Goal: Information Seeking & Learning: Learn about a topic

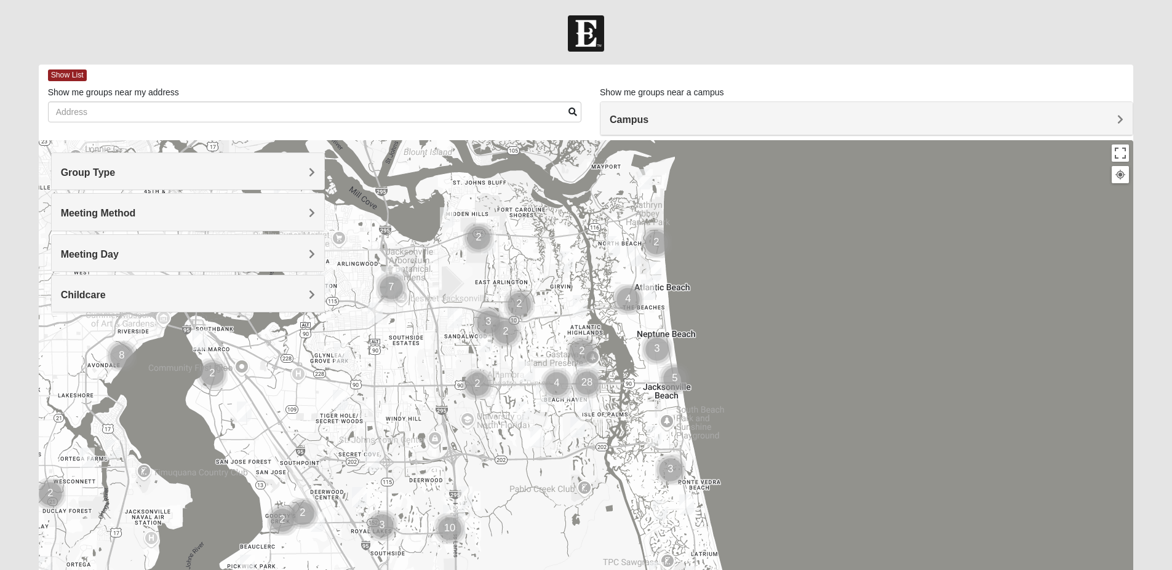
click at [263, 171] on h4 "Group Type" at bounding box center [188, 173] width 254 height 12
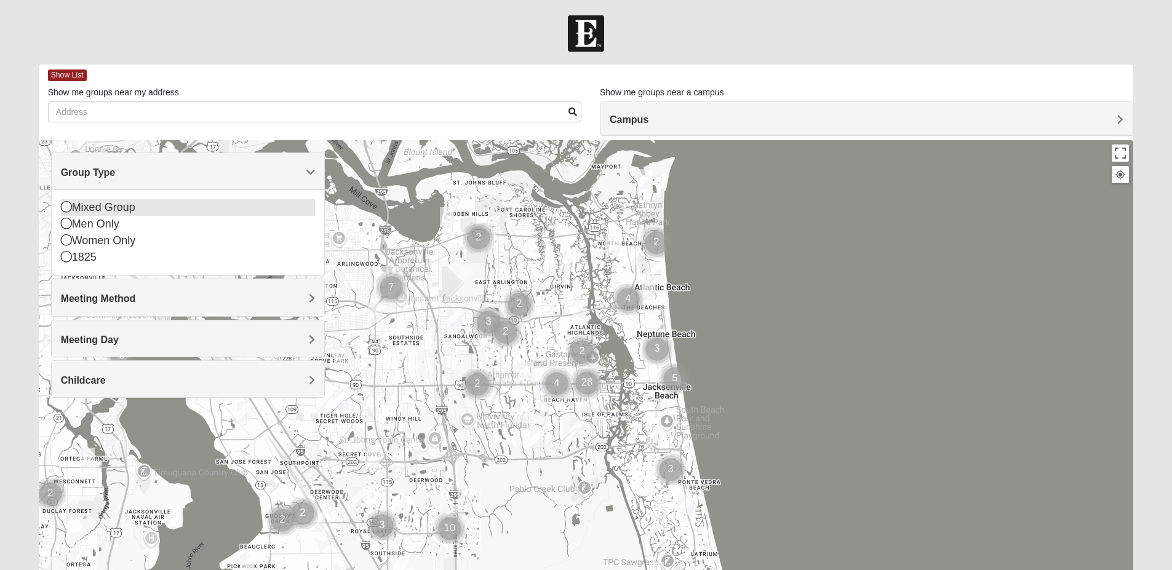
click at [63, 207] on icon at bounding box center [66, 206] width 11 height 11
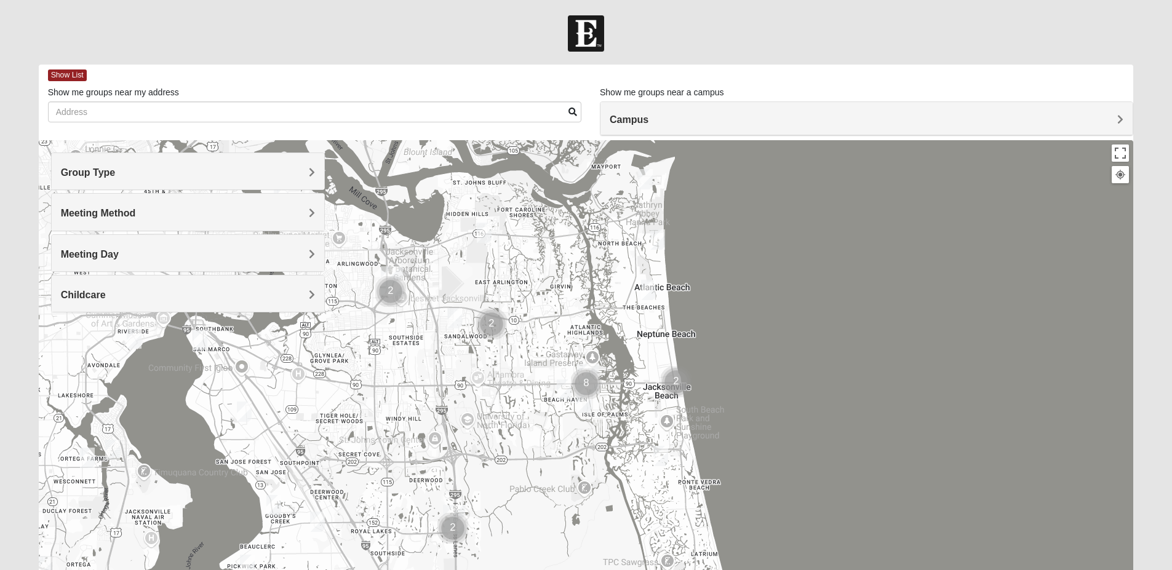
click at [161, 215] on h4 "Meeting Method" at bounding box center [188, 213] width 254 height 12
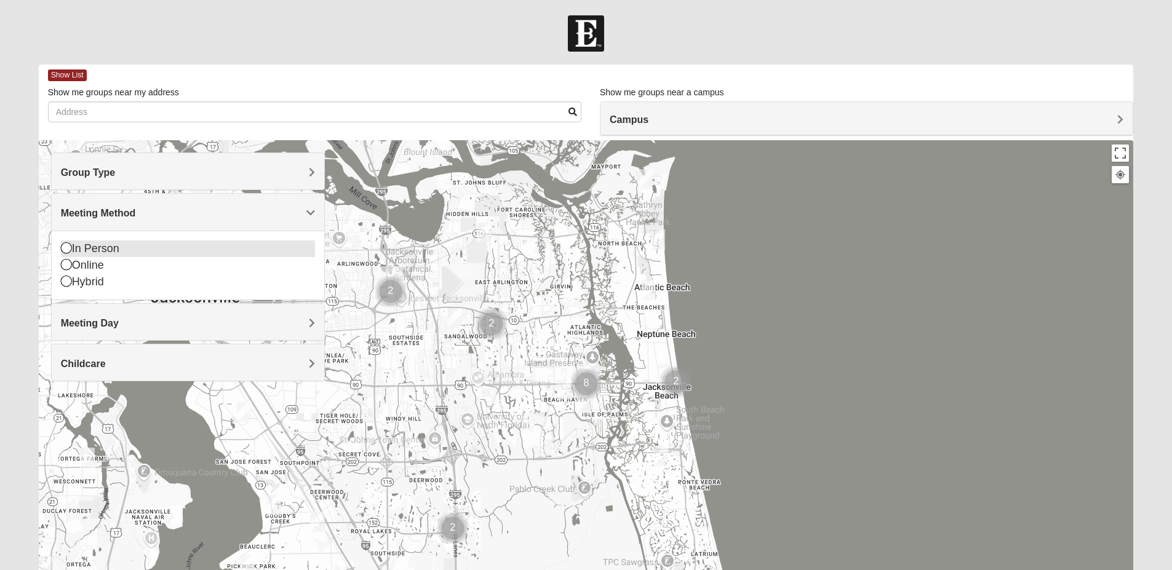
click at [64, 250] on icon at bounding box center [66, 247] width 11 height 11
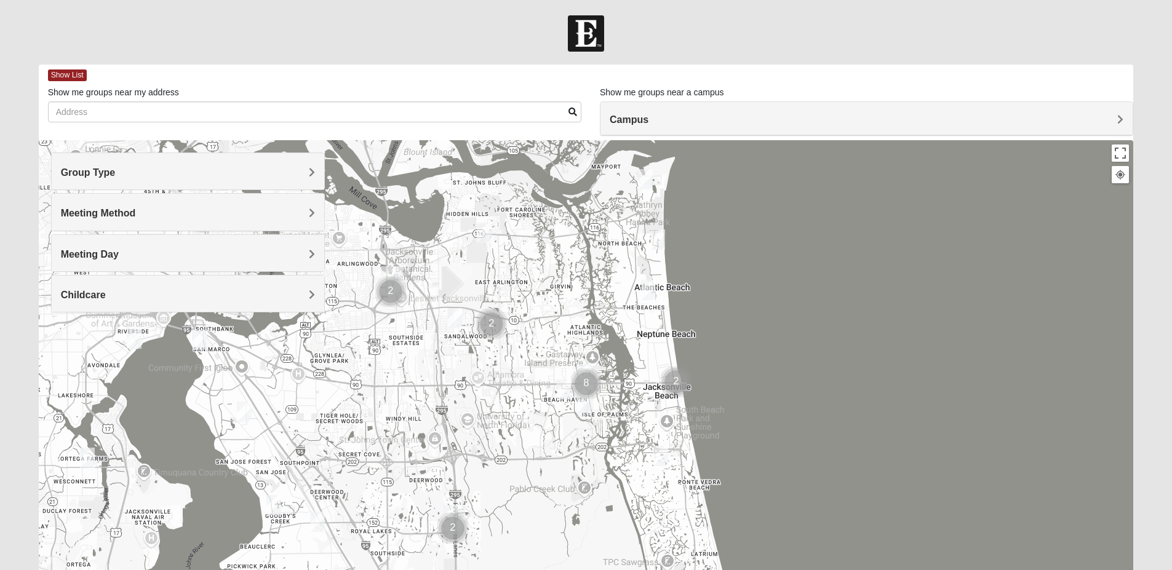
click at [192, 255] on h4 "Meeting Day" at bounding box center [188, 255] width 254 height 12
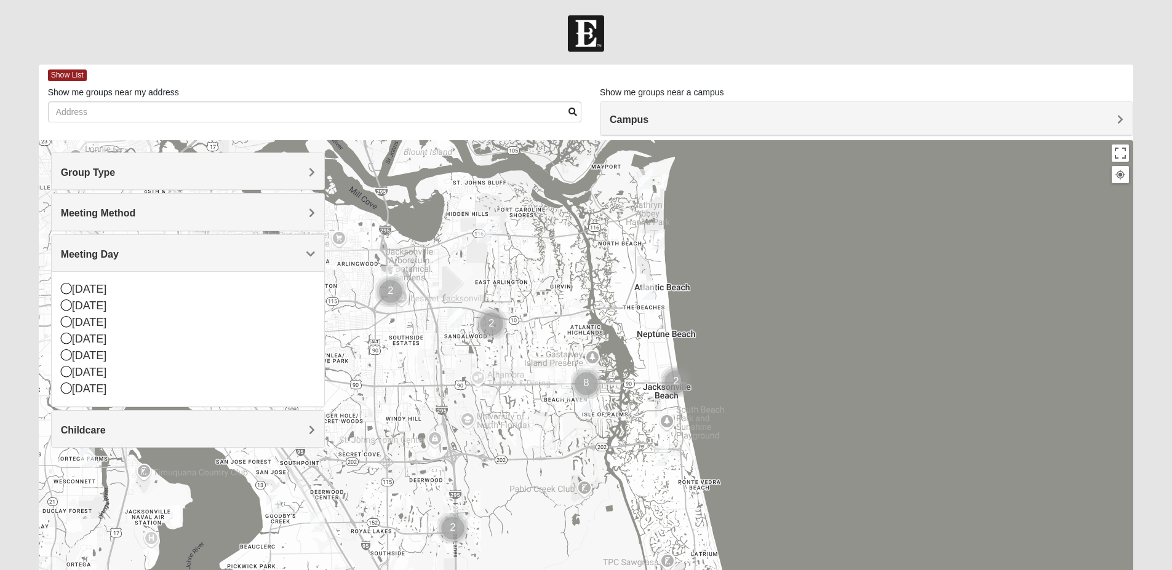
click at [192, 255] on h4 "Meeting Day" at bounding box center [188, 255] width 254 height 12
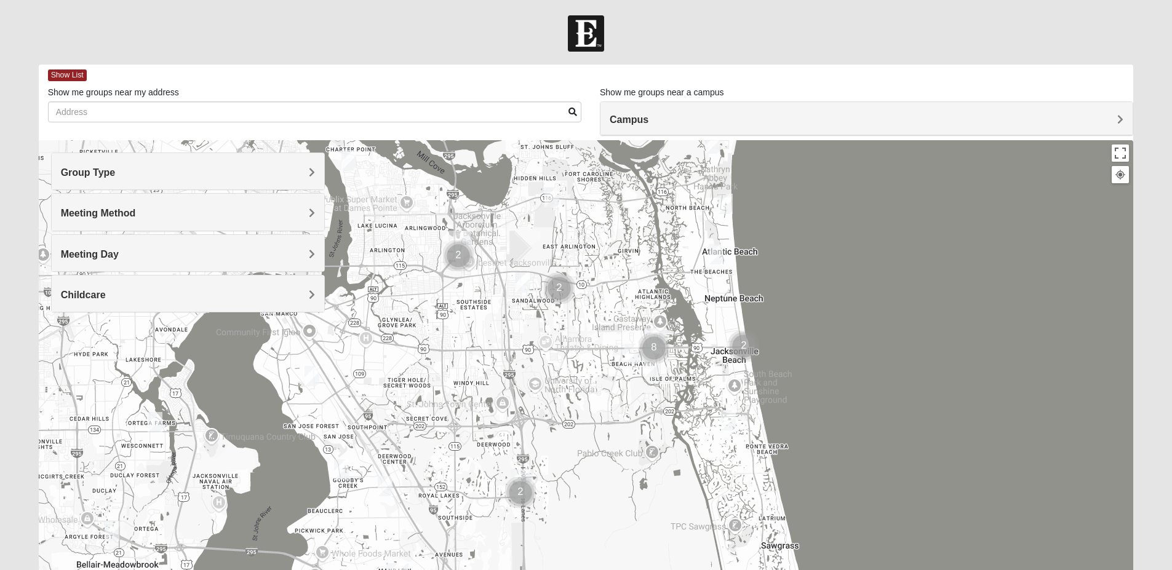
drag, startPoint x: 804, startPoint y: 396, endPoint x: 874, endPoint y: 357, distance: 80.1
click at [874, 357] on div at bounding box center [586, 386] width 1095 height 492
click at [862, 360] on div at bounding box center [586, 386] width 1095 height 492
click at [877, 340] on div at bounding box center [586, 386] width 1095 height 492
click at [726, 416] on img "Mixed Hays 32082" at bounding box center [728, 420] width 25 height 30
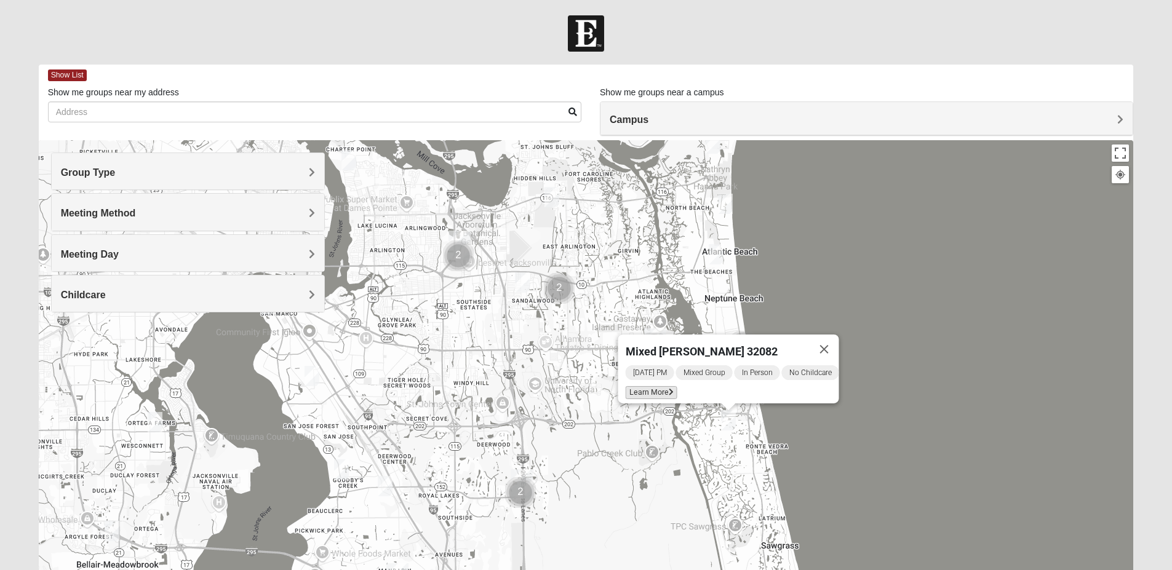
click at [652, 386] on span "Learn More" at bounding box center [651, 392] width 52 height 13
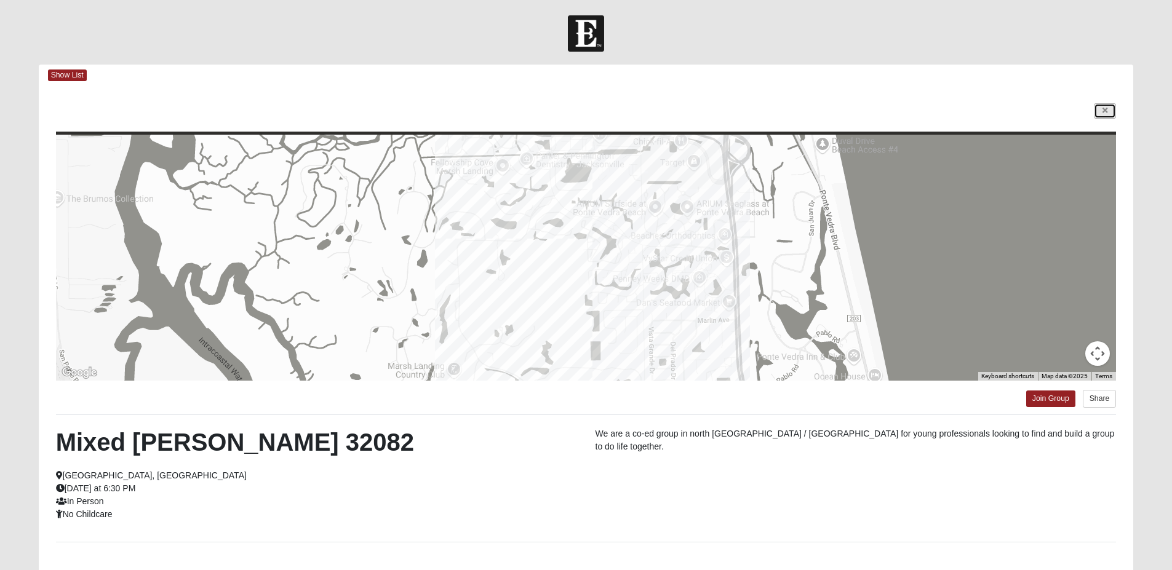
click at [1112, 112] on link at bounding box center [1105, 110] width 22 height 15
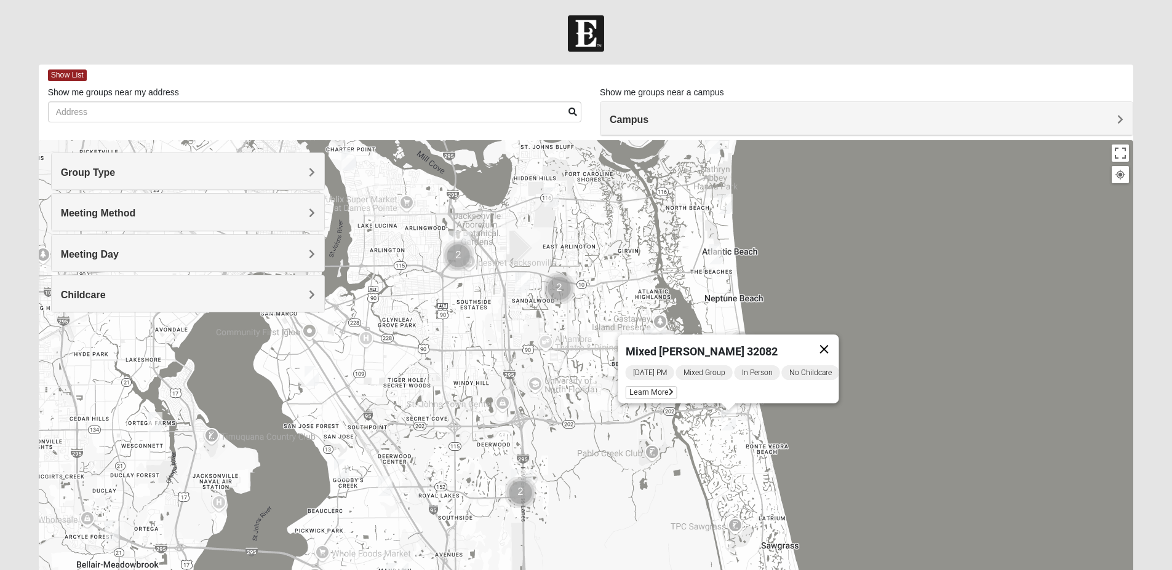
click at [831, 339] on button "Close" at bounding box center [824, 350] width 30 height 30
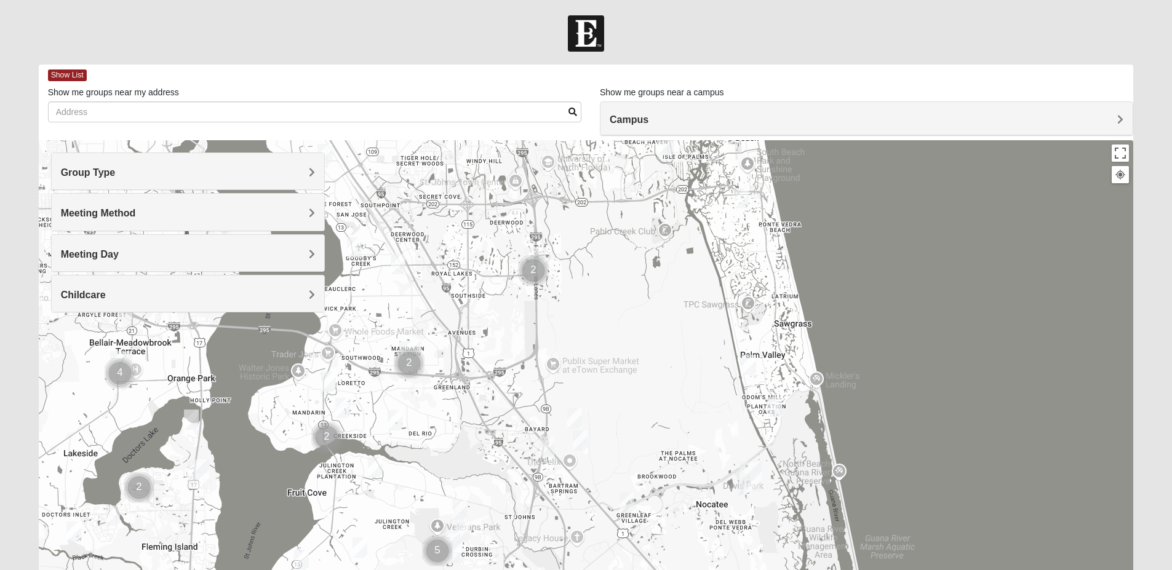
drag, startPoint x: 830, startPoint y: 466, endPoint x: 845, endPoint y: 241, distance: 225.0
click at [845, 241] on div at bounding box center [586, 386] width 1095 height 492
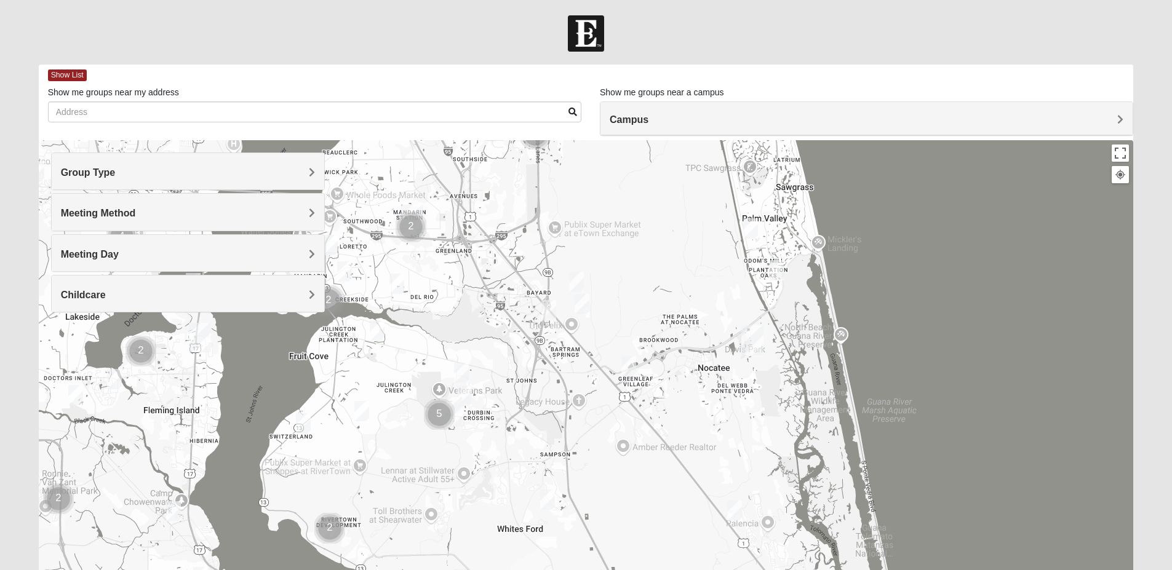
drag, startPoint x: 889, startPoint y: 471, endPoint x: 891, endPoint y: 332, distance: 139.0
click at [891, 332] on div at bounding box center [586, 386] width 1095 height 492
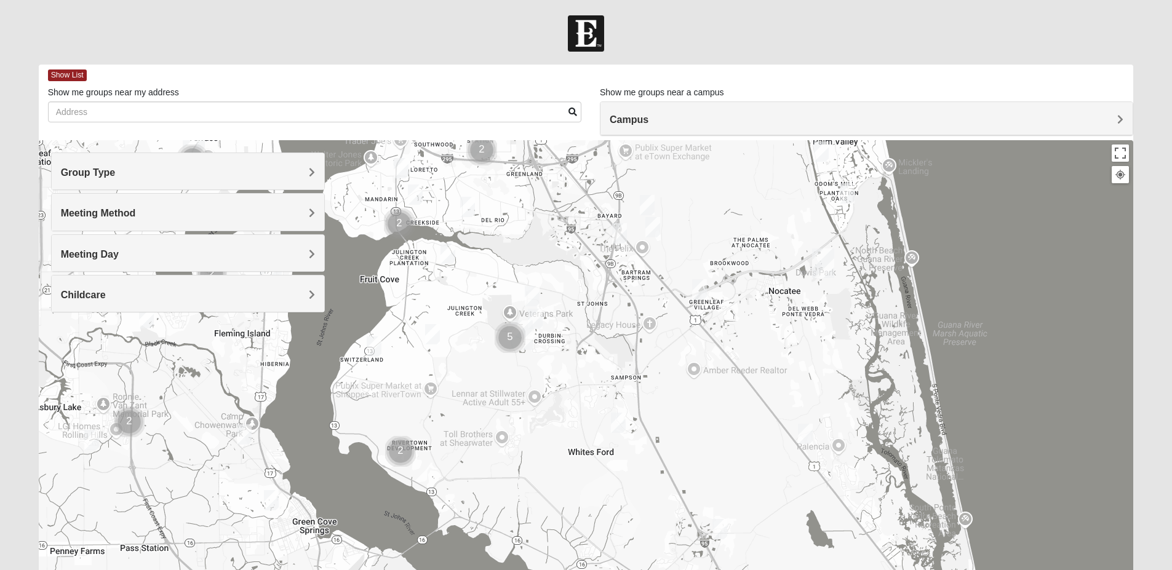
drag, startPoint x: 880, startPoint y: 471, endPoint x: 952, endPoint y: 392, distance: 106.3
click at [952, 392] on div at bounding box center [586, 386] width 1095 height 492
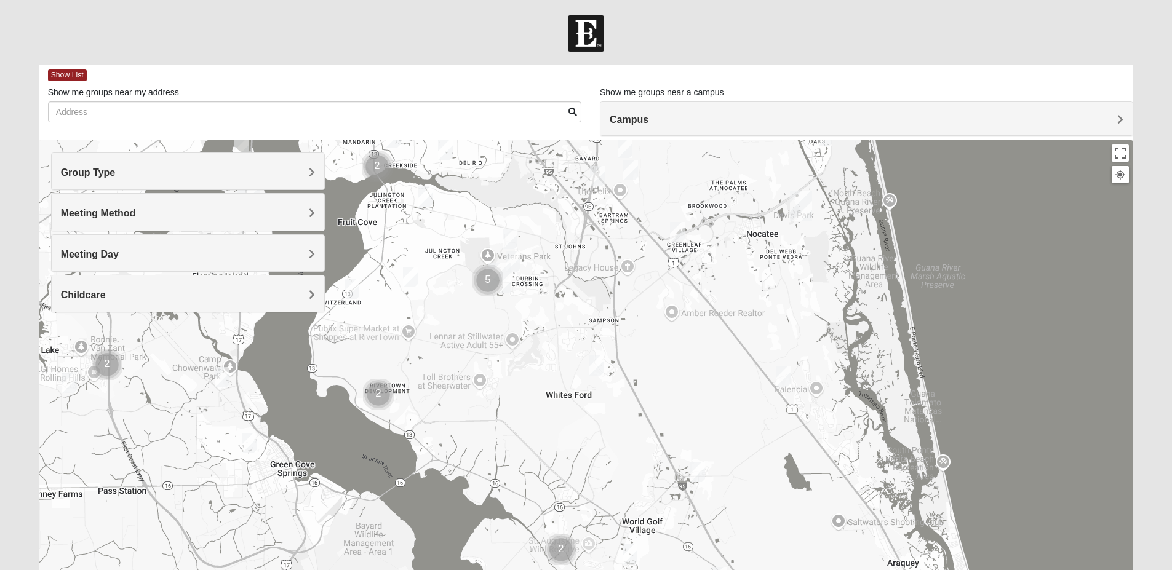
drag, startPoint x: 1000, startPoint y: 469, endPoint x: 978, endPoint y: 408, distance: 64.0
click at [978, 408] on div at bounding box center [586, 386] width 1095 height 492
click at [782, 373] on img "Mixed Gerville-Reache 32095" at bounding box center [783, 377] width 25 height 30
click at [720, 343] on span "Learn More" at bounding box center [712, 349] width 52 height 13
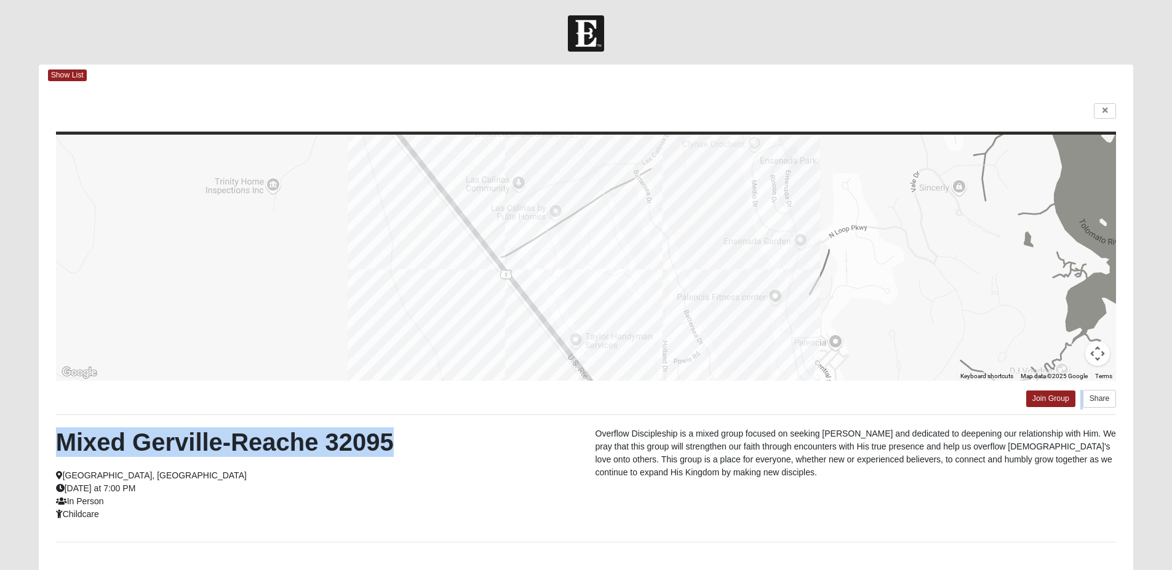
drag, startPoint x: 501, startPoint y: 442, endPoint x: 533, endPoint y: 335, distance: 111.7
click at [533, 335] on div "To navigate the map with touch gestures double-tap and hold your finger on the …" at bounding box center [586, 356] width 1095 height 540
click at [437, 301] on div at bounding box center [586, 258] width 1060 height 246
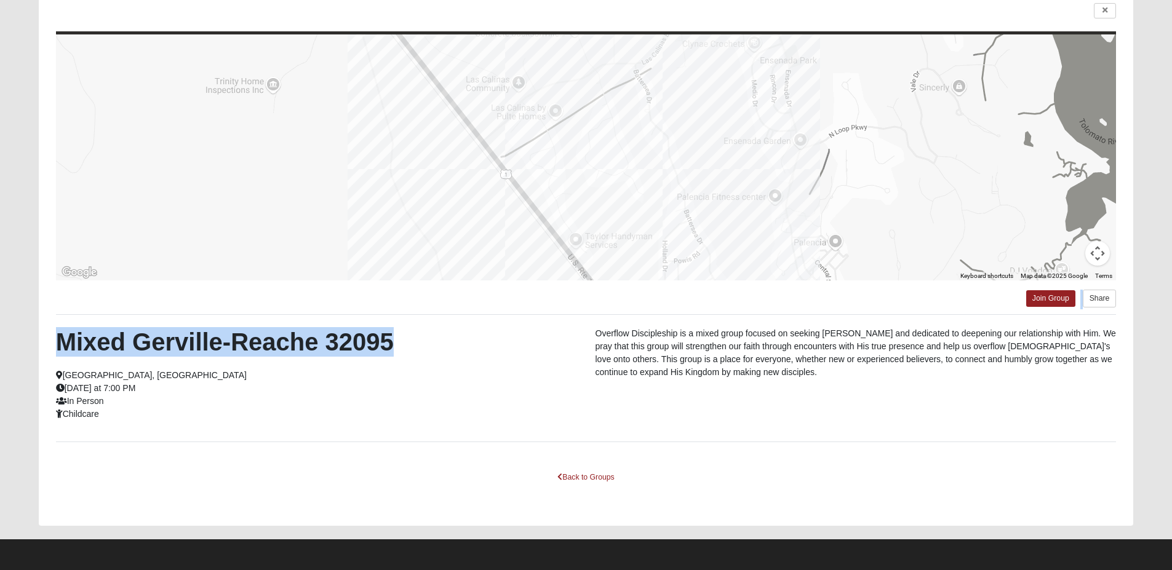
scroll to position [101, 0]
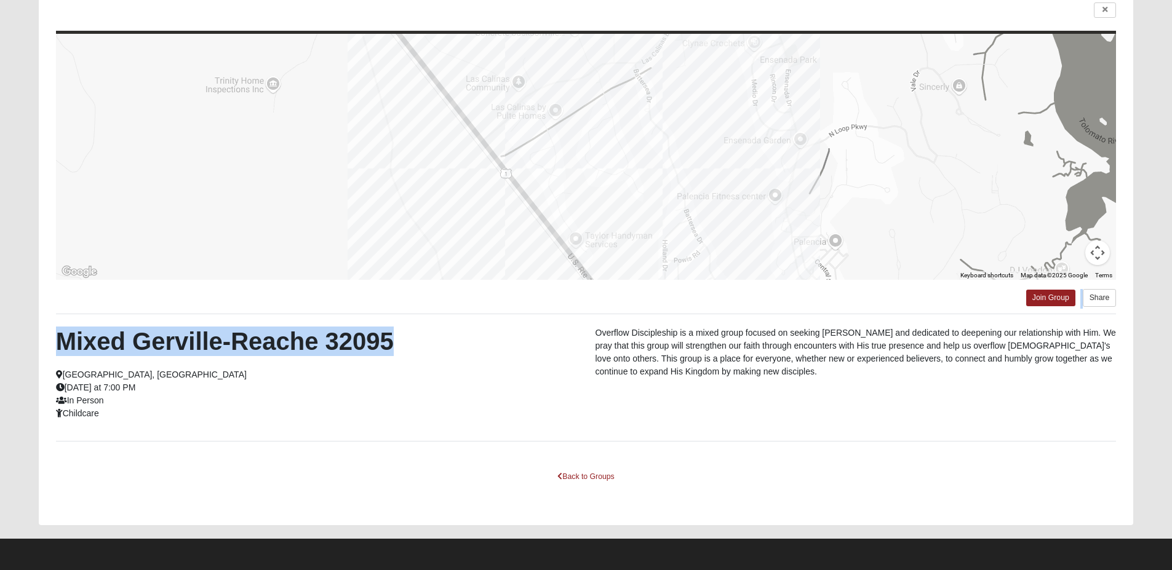
click at [577, 237] on div at bounding box center [586, 157] width 1060 height 246
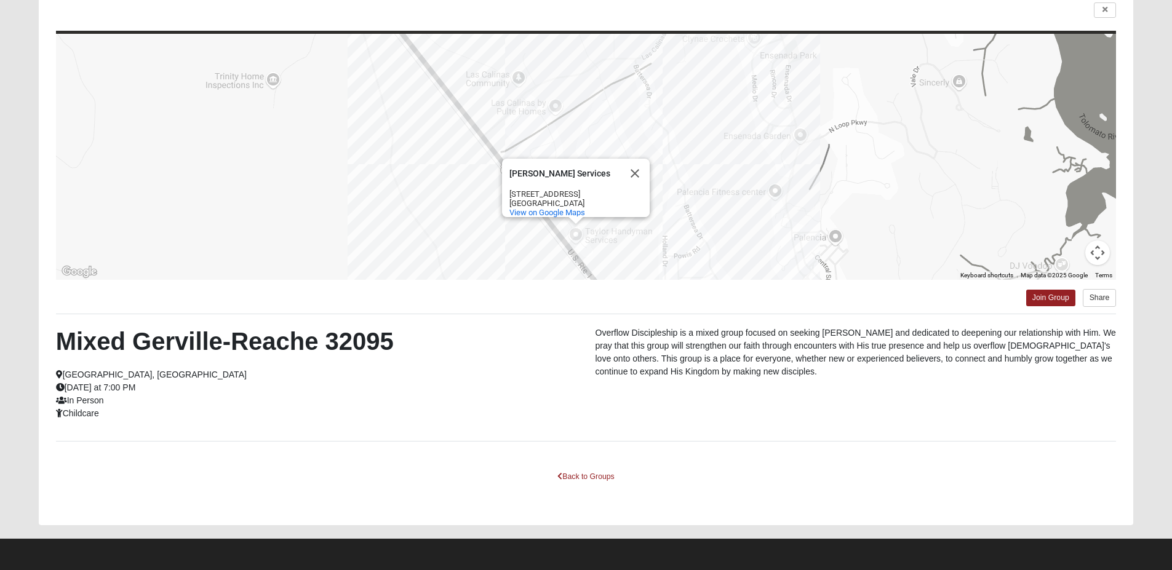
click at [520, 392] on div "Mixed Gerville-Reache 32095 [GEOGRAPHIC_DATA], [GEOGRAPHIC_DATA] [DATE] at 7:00…" at bounding box center [316, 373] width 539 height 93
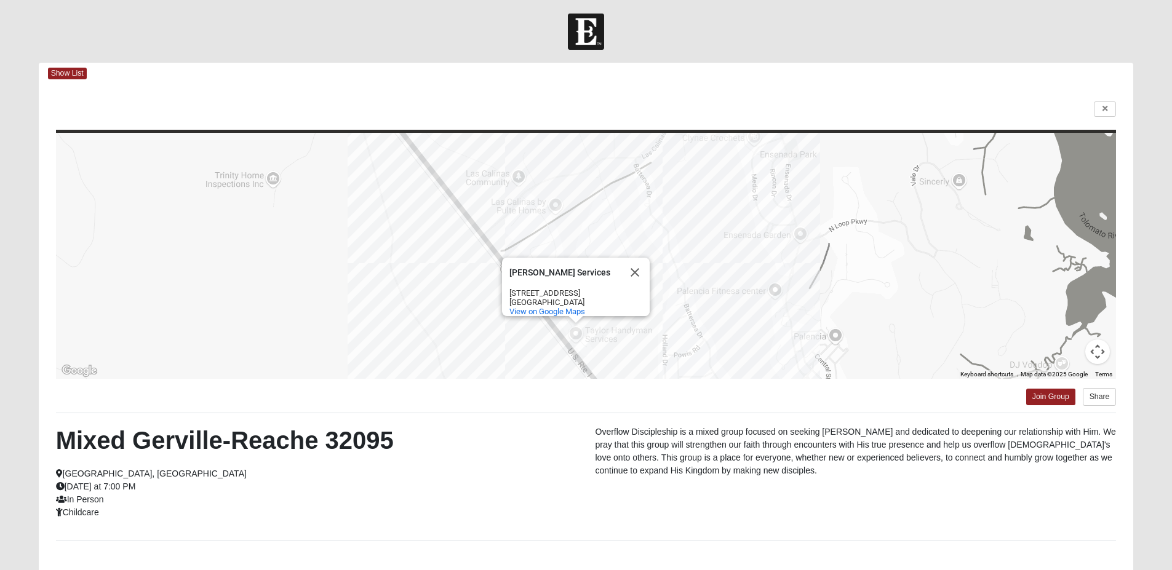
scroll to position [0, 0]
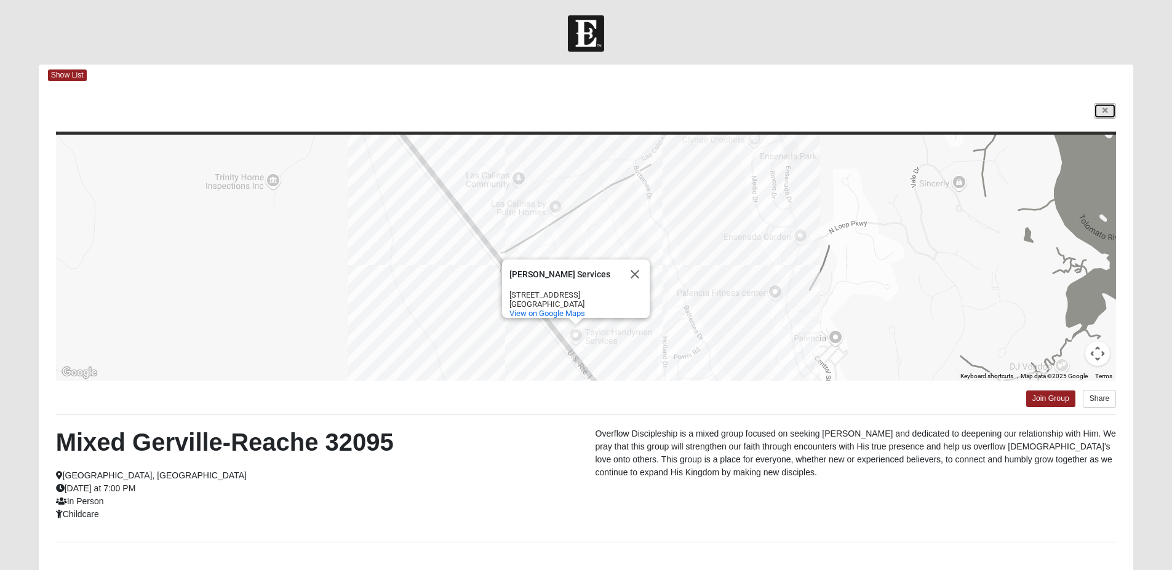
click at [1108, 110] on link at bounding box center [1105, 110] width 22 height 15
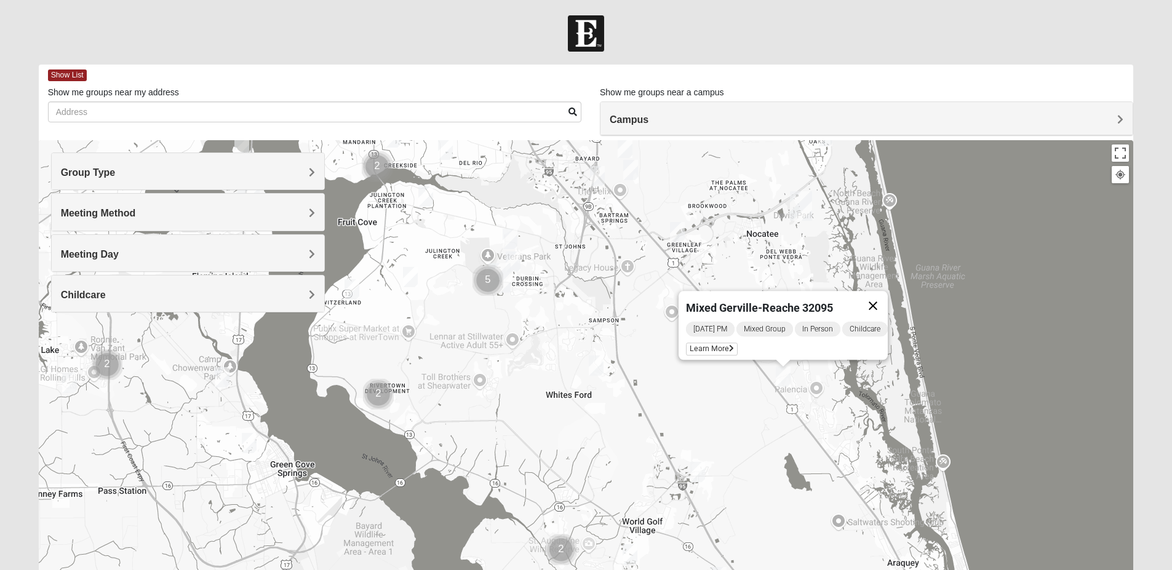
click at [880, 297] on button "Close" at bounding box center [873, 306] width 30 height 30
click at [694, 474] on img "Mixed Owen/Monk 32095" at bounding box center [697, 472] width 25 height 30
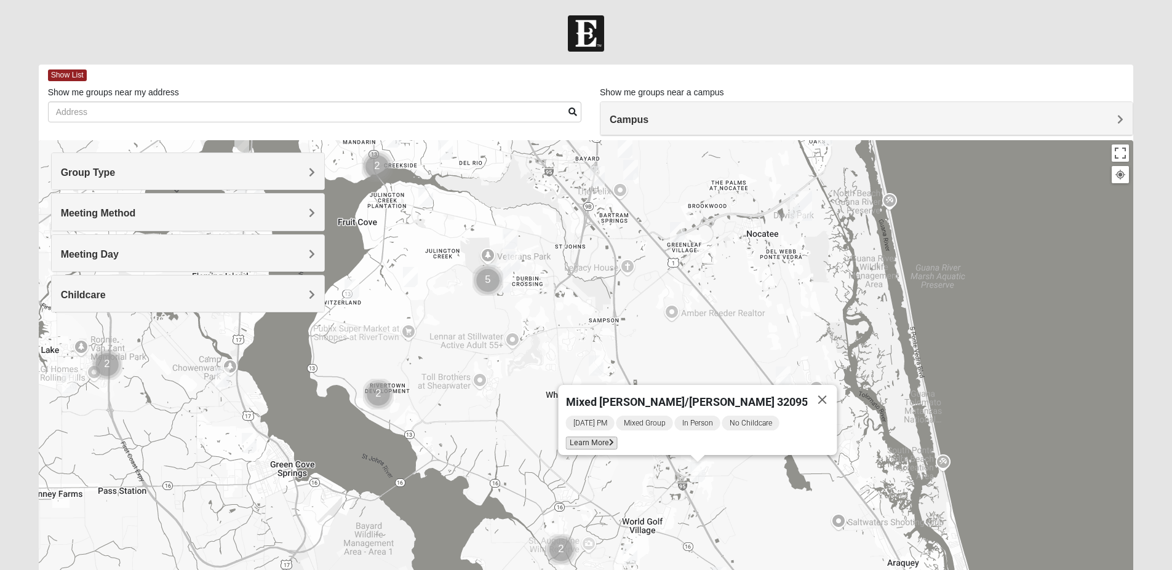
click at [613, 438] on span "Learn More" at bounding box center [591, 443] width 52 height 13
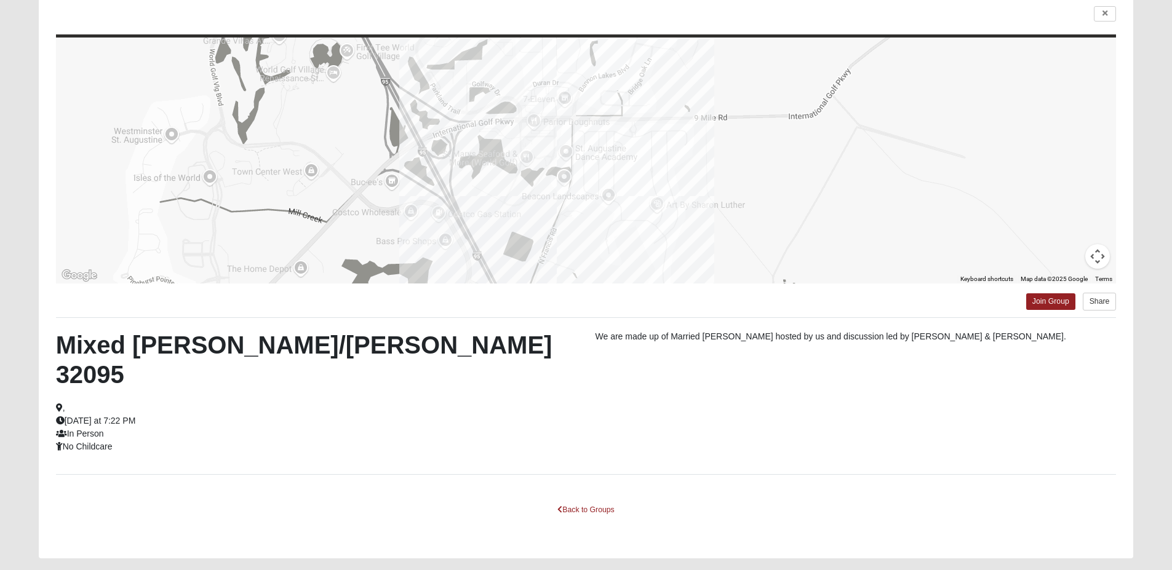
scroll to position [101, 0]
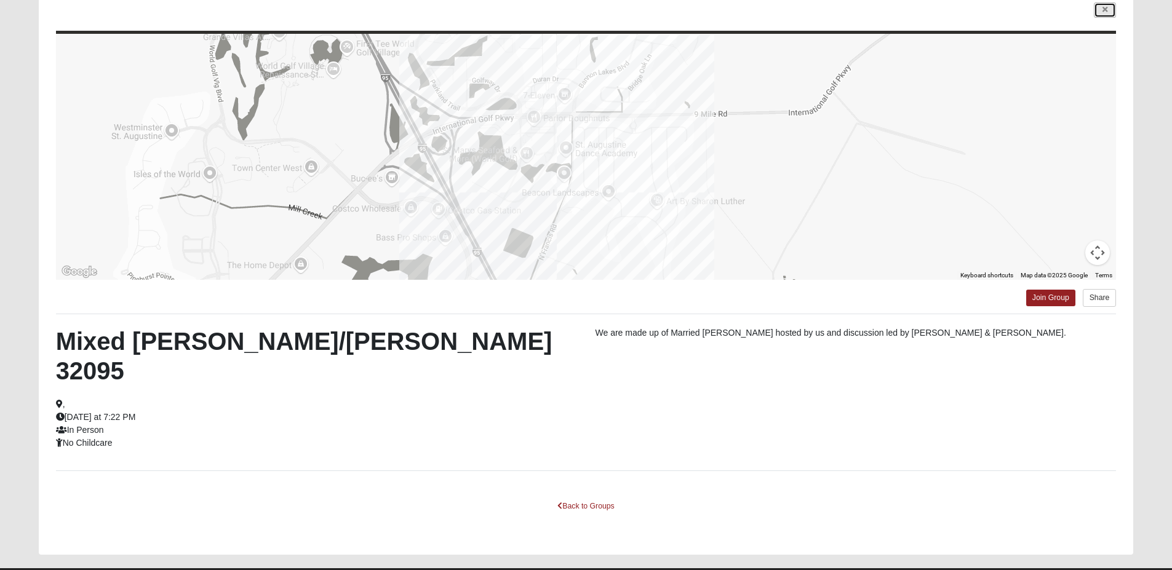
click at [1108, 9] on link at bounding box center [1105, 9] width 22 height 15
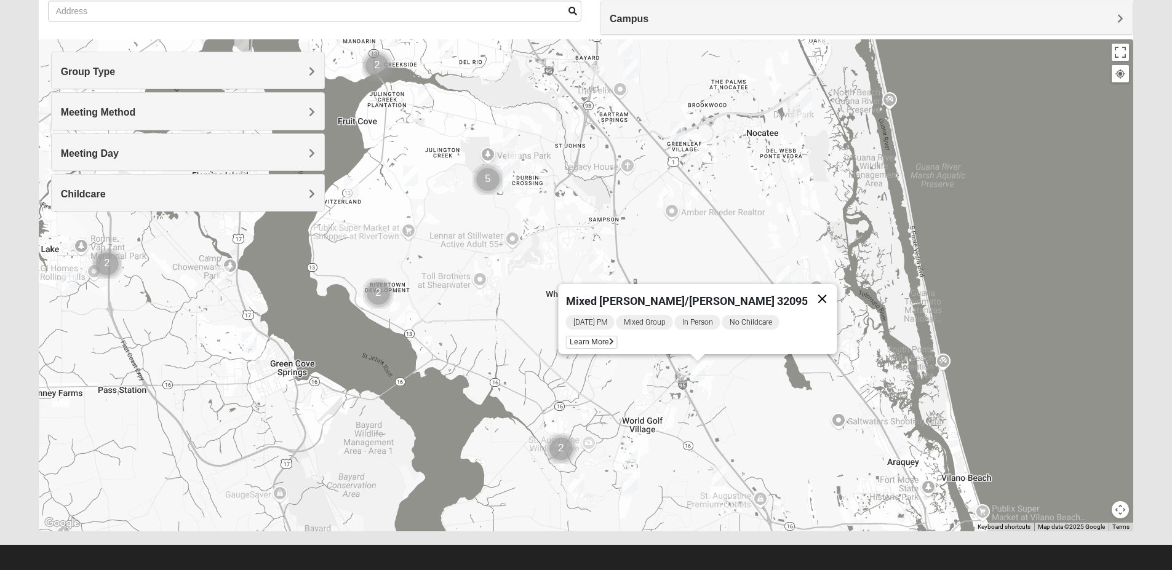
click at [807, 295] on button "Close" at bounding box center [822, 299] width 30 height 30
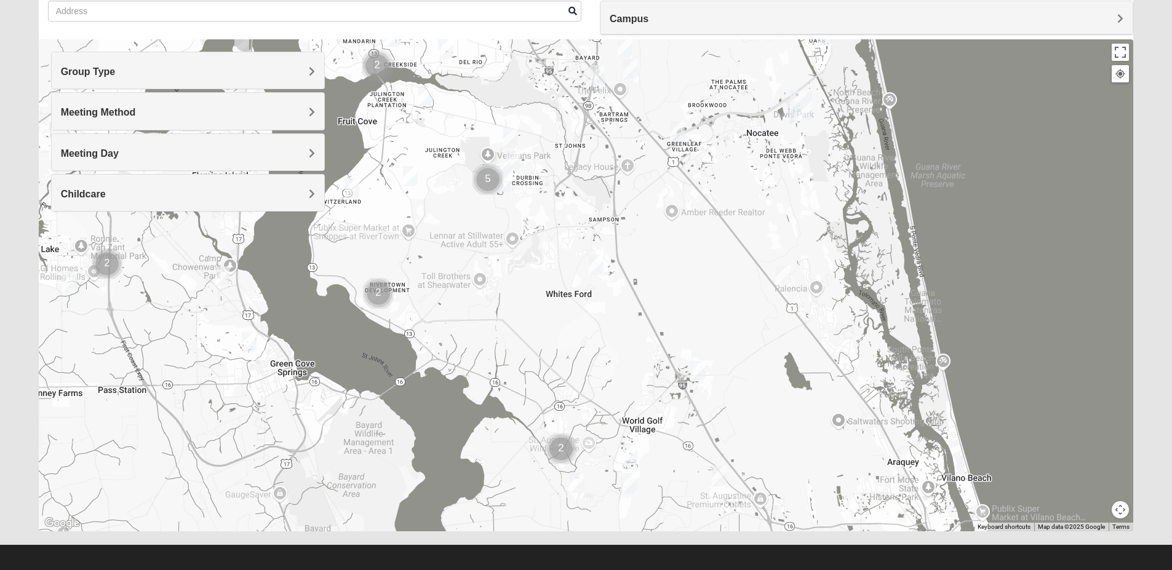
click at [675, 131] on img "Mixed Buckley 32081" at bounding box center [677, 131] width 25 height 30
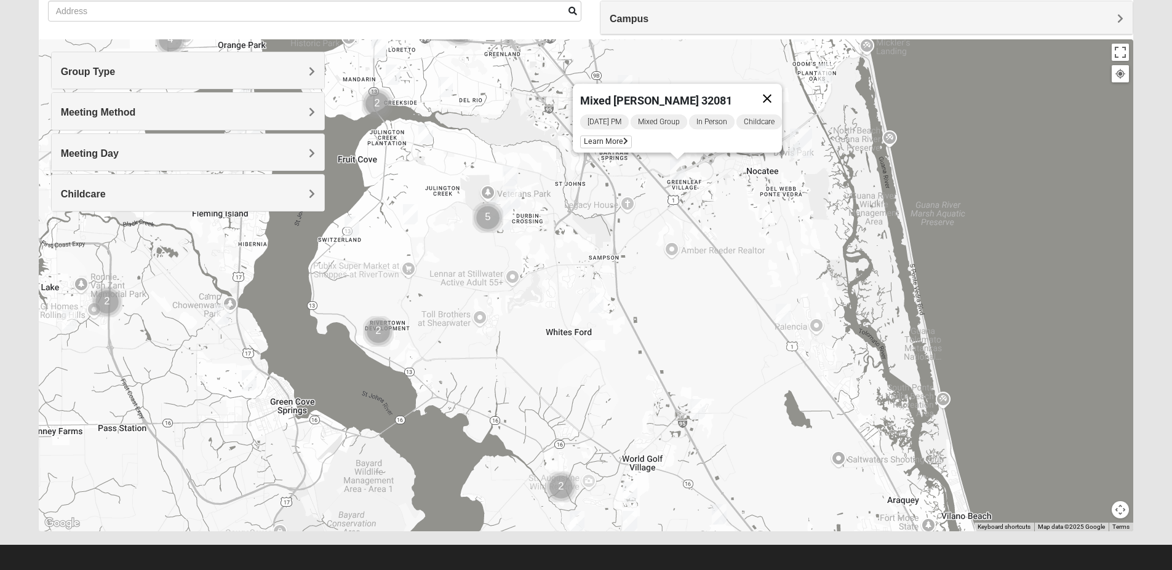
click at [771, 90] on button "Close" at bounding box center [767, 99] width 30 height 30
click at [505, 210] on img "Cluster of 5 groups" at bounding box center [487, 217] width 41 height 41
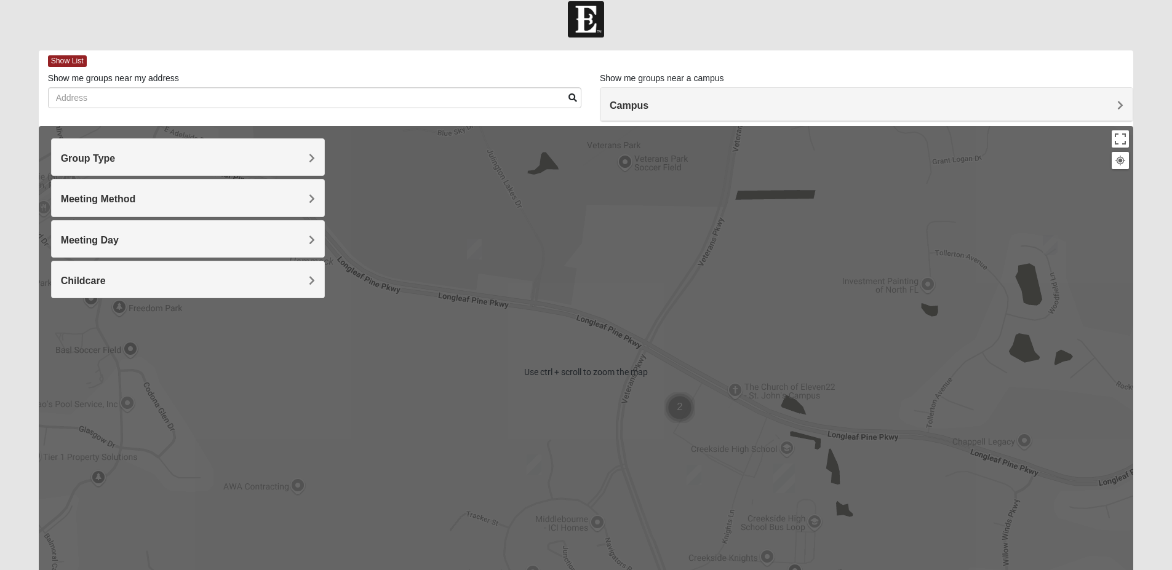
scroll to position [0, 0]
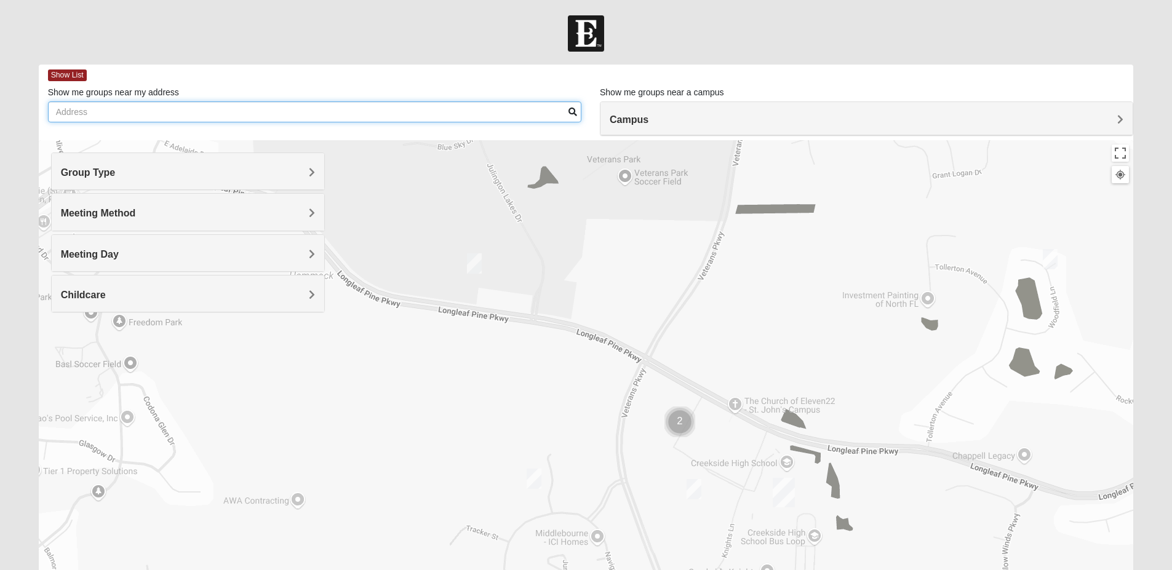
click at [361, 111] on input "Show me groups near my address" at bounding box center [314, 111] width 533 height 21
type input "[STREET_ADDRESS]"
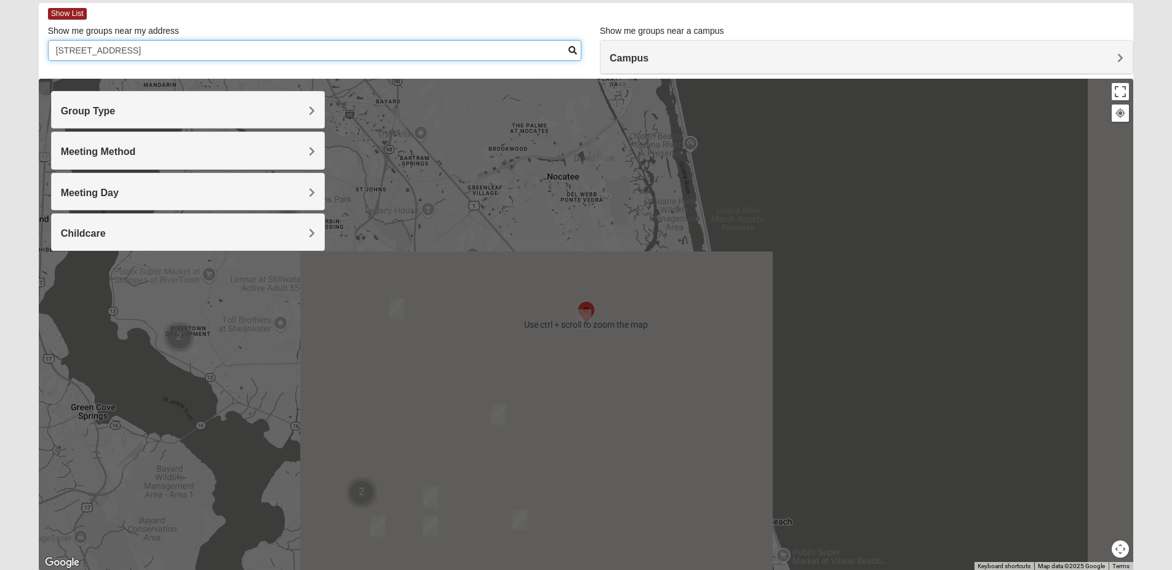
scroll to position [107, 0]
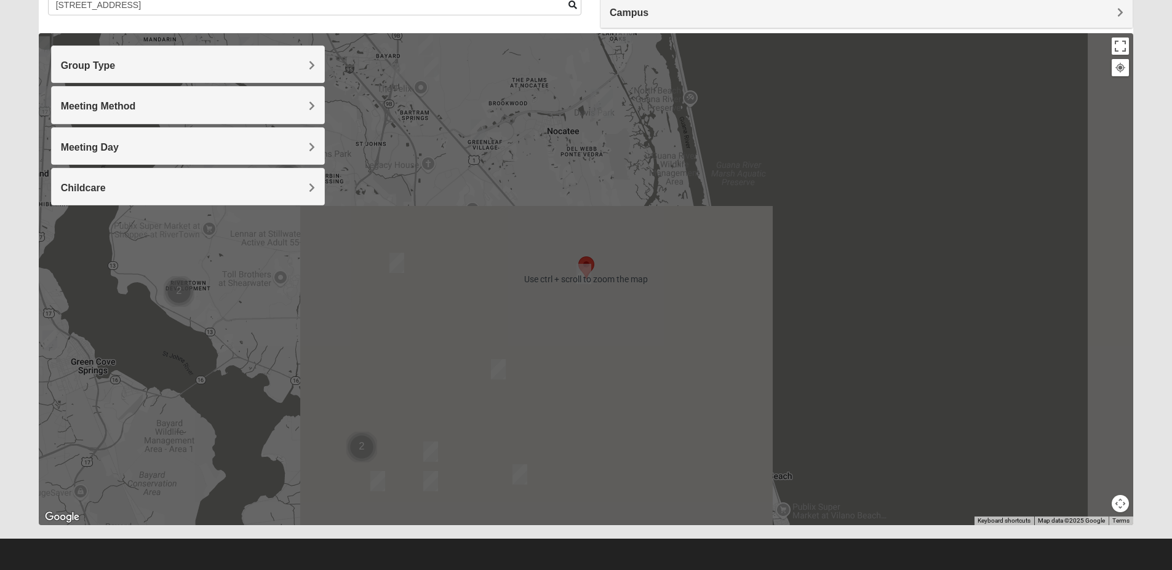
click at [875, 311] on div at bounding box center [586, 279] width 1095 height 492
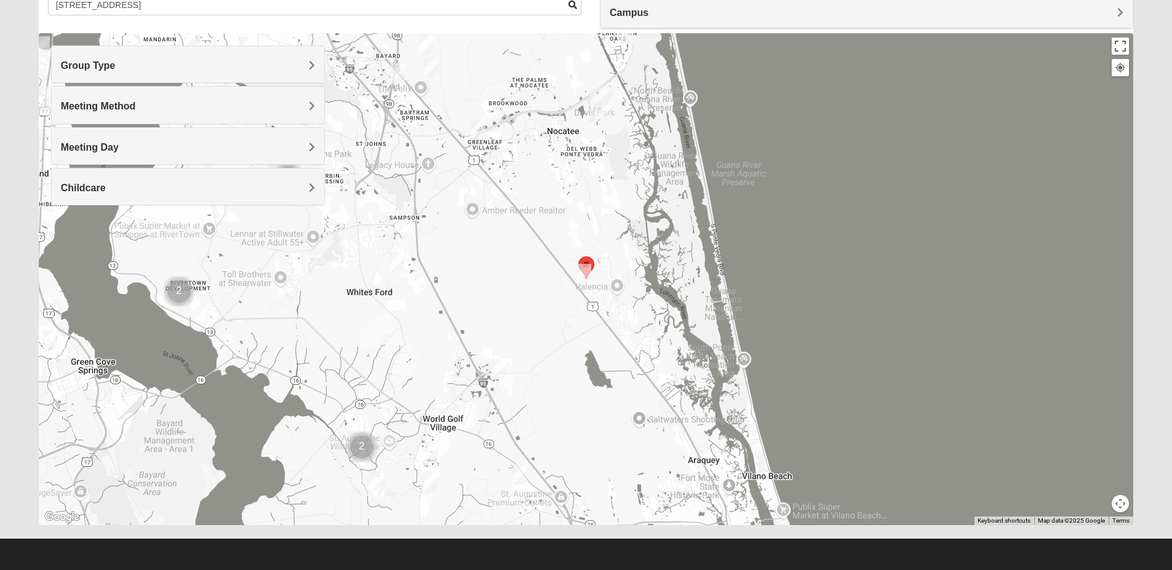
click at [579, 270] on img "Mixed Gerville-Reache 32095" at bounding box center [583, 274] width 25 height 30
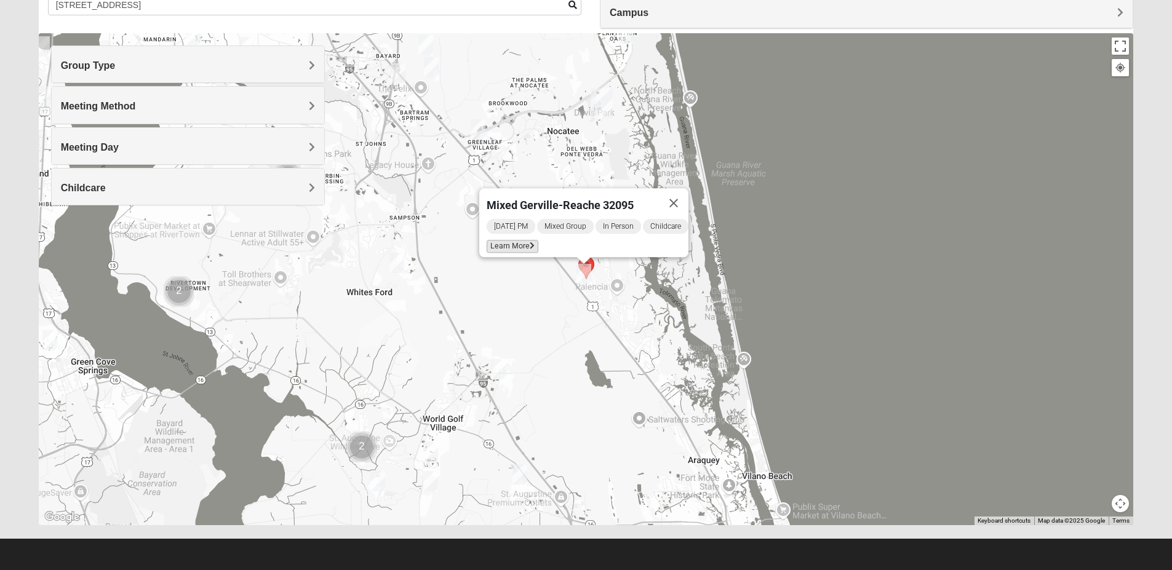
click at [507, 242] on span "Learn More" at bounding box center [513, 246] width 52 height 13
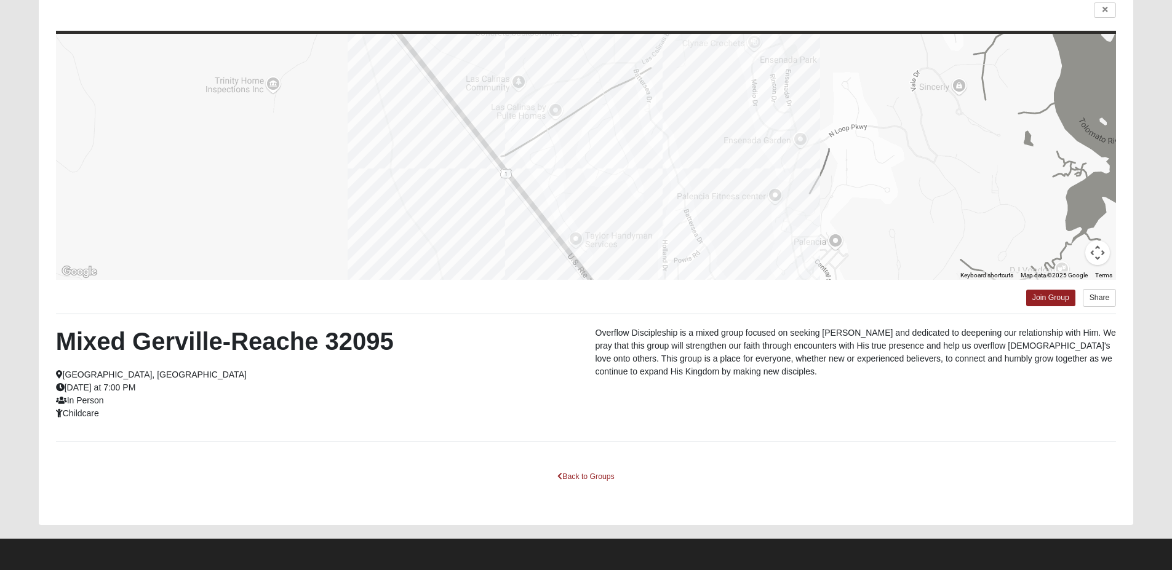
scroll to position [39, 0]
